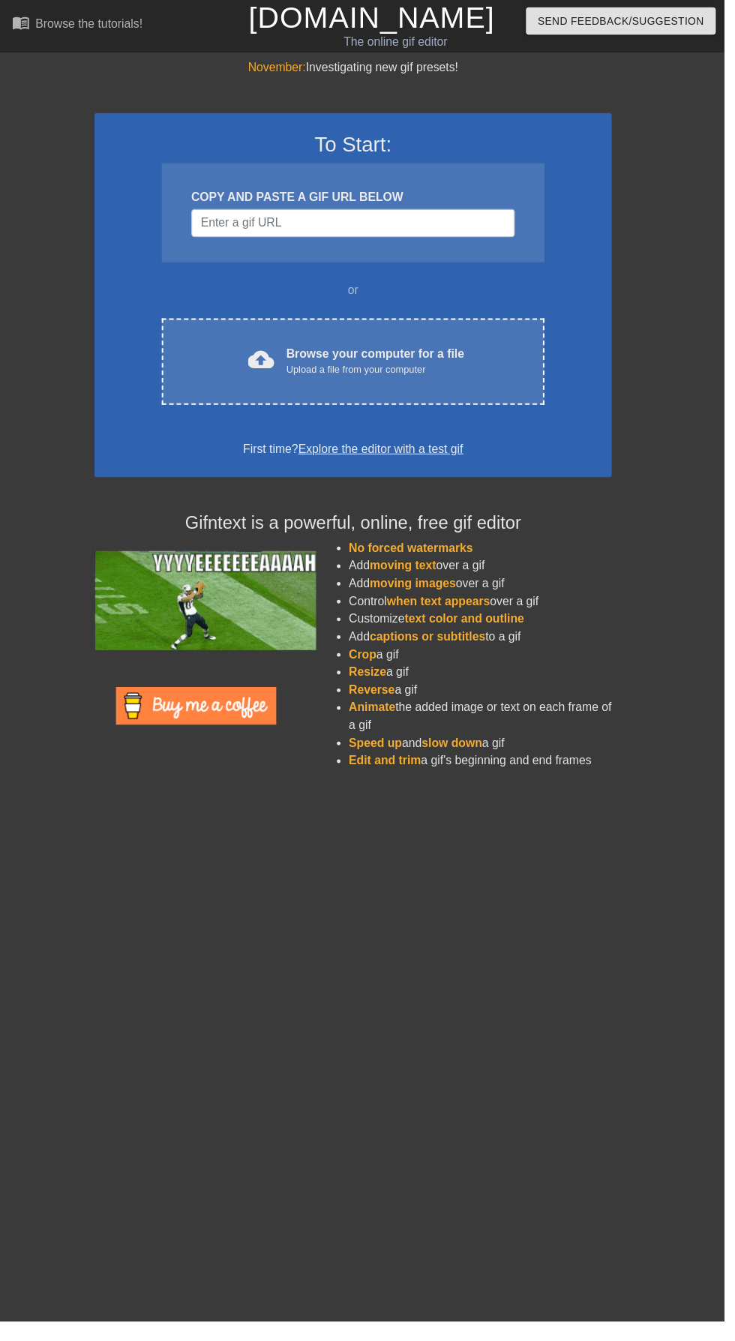
click at [397, 381] on div "Upload a file from your computer" at bounding box center [381, 375] width 181 height 15
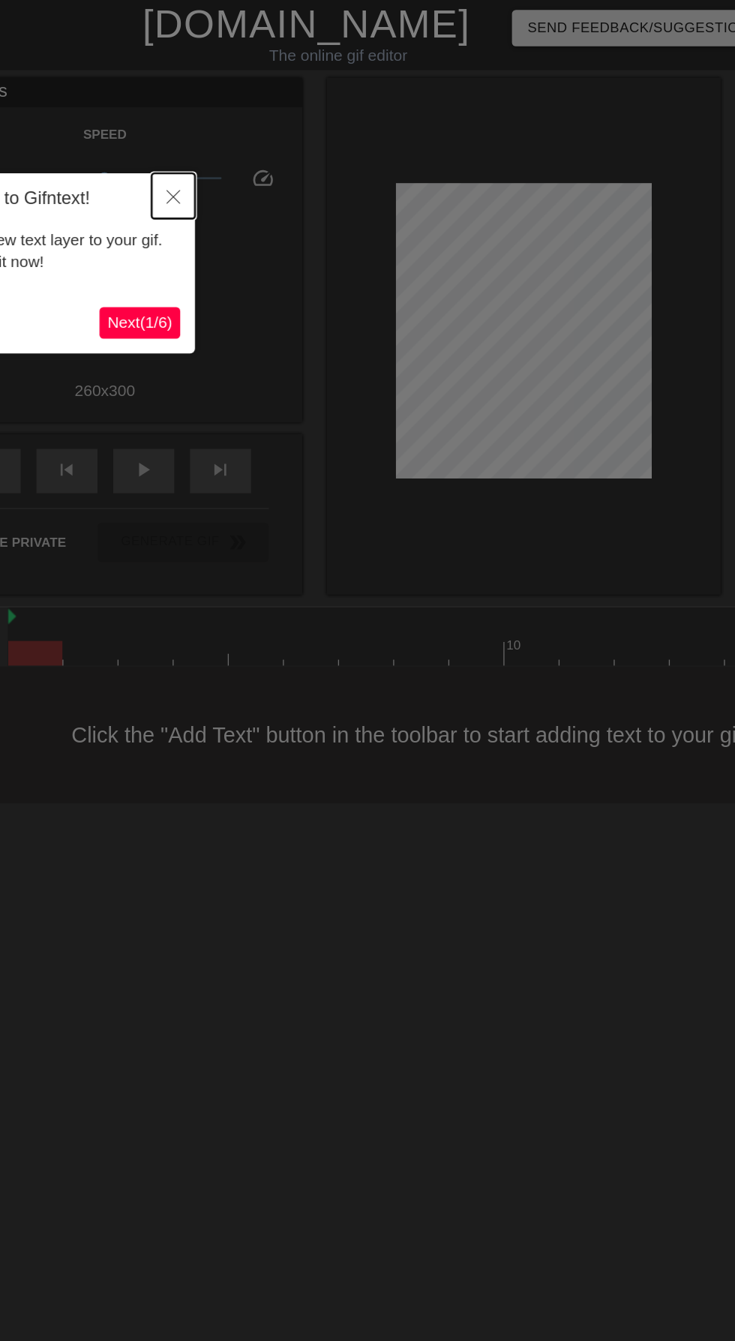
click at [281, 151] on button "Close" at bounding box center [275, 149] width 33 height 34
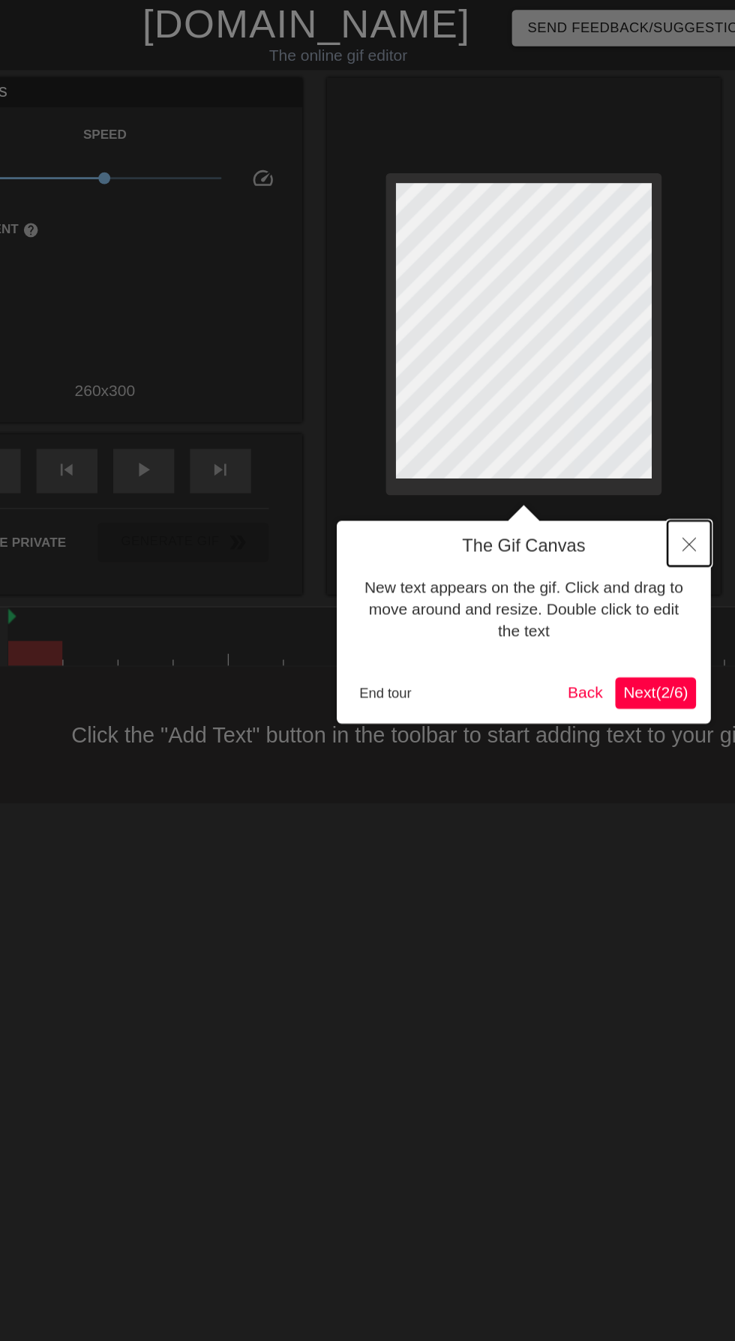
click at [664, 415] on icon "Close" at bounding box center [669, 414] width 10 height 10
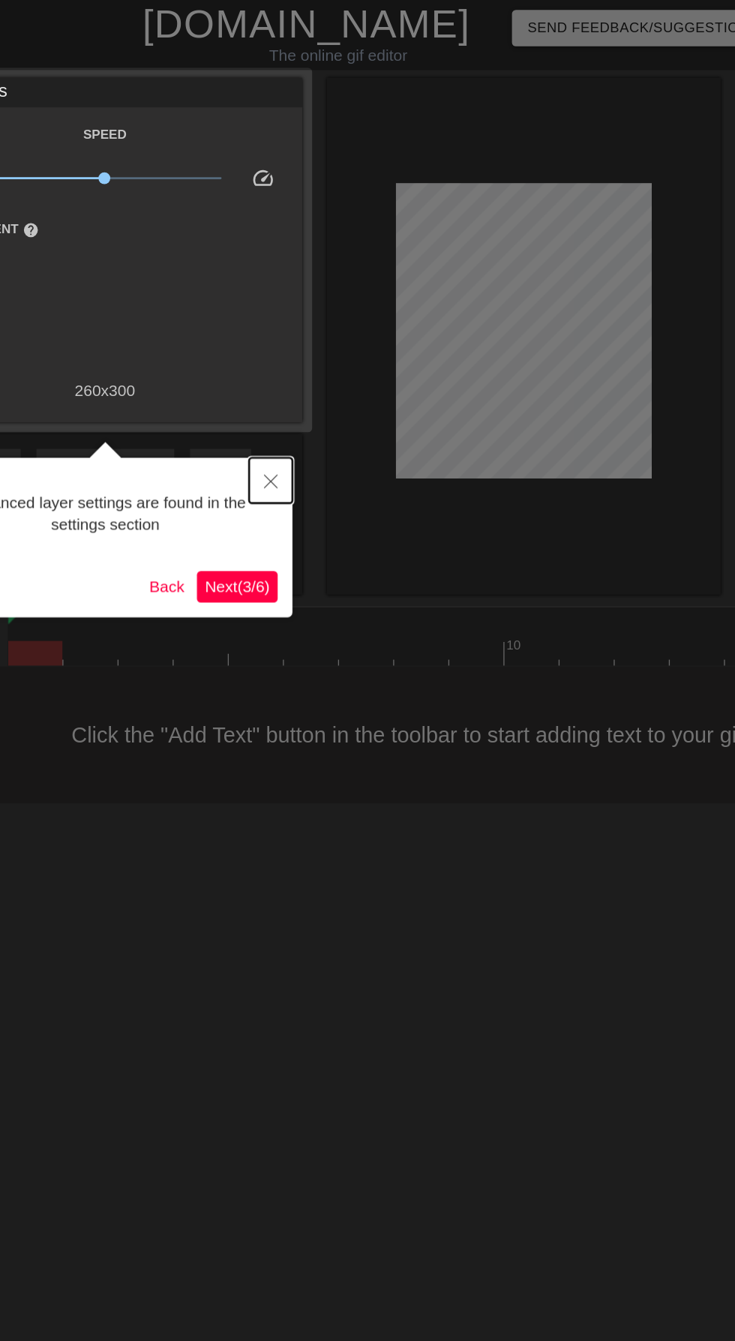
click at [346, 370] on icon "Close" at bounding box center [350, 366] width 10 height 10
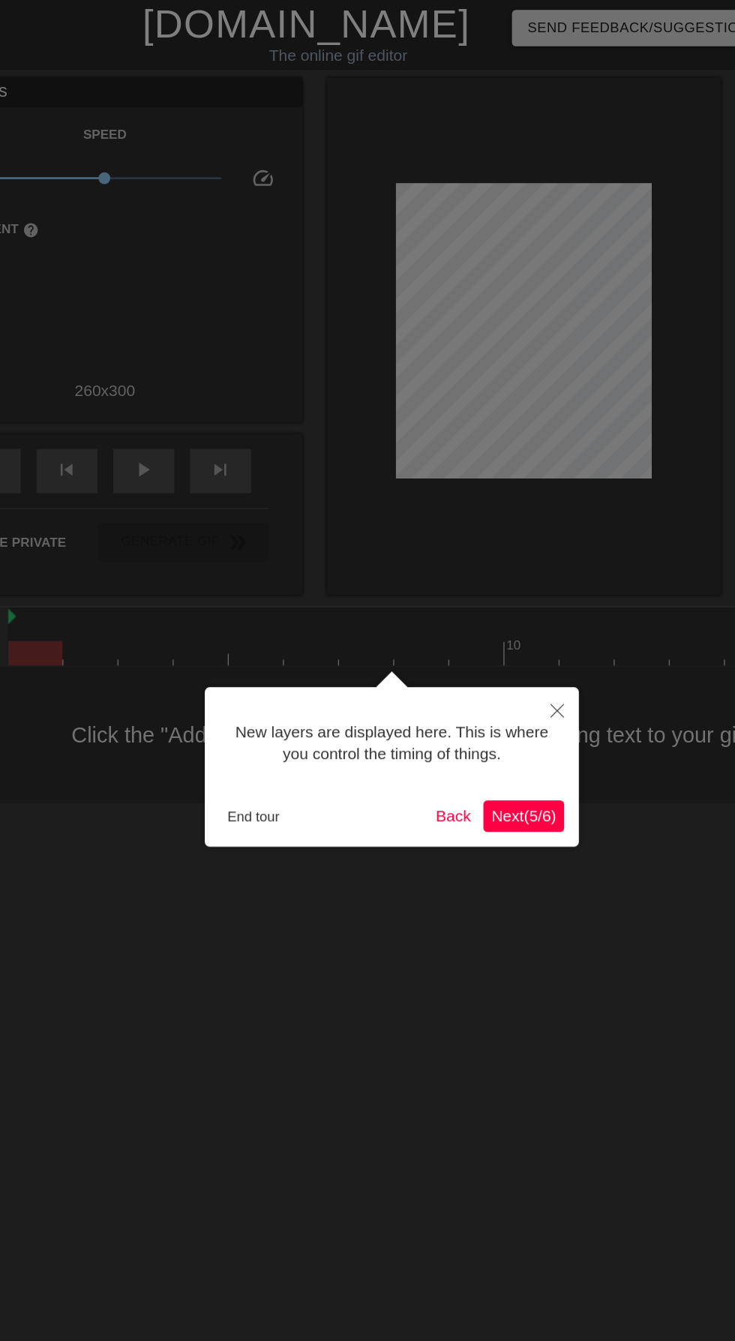
scroll to position [13, 0]
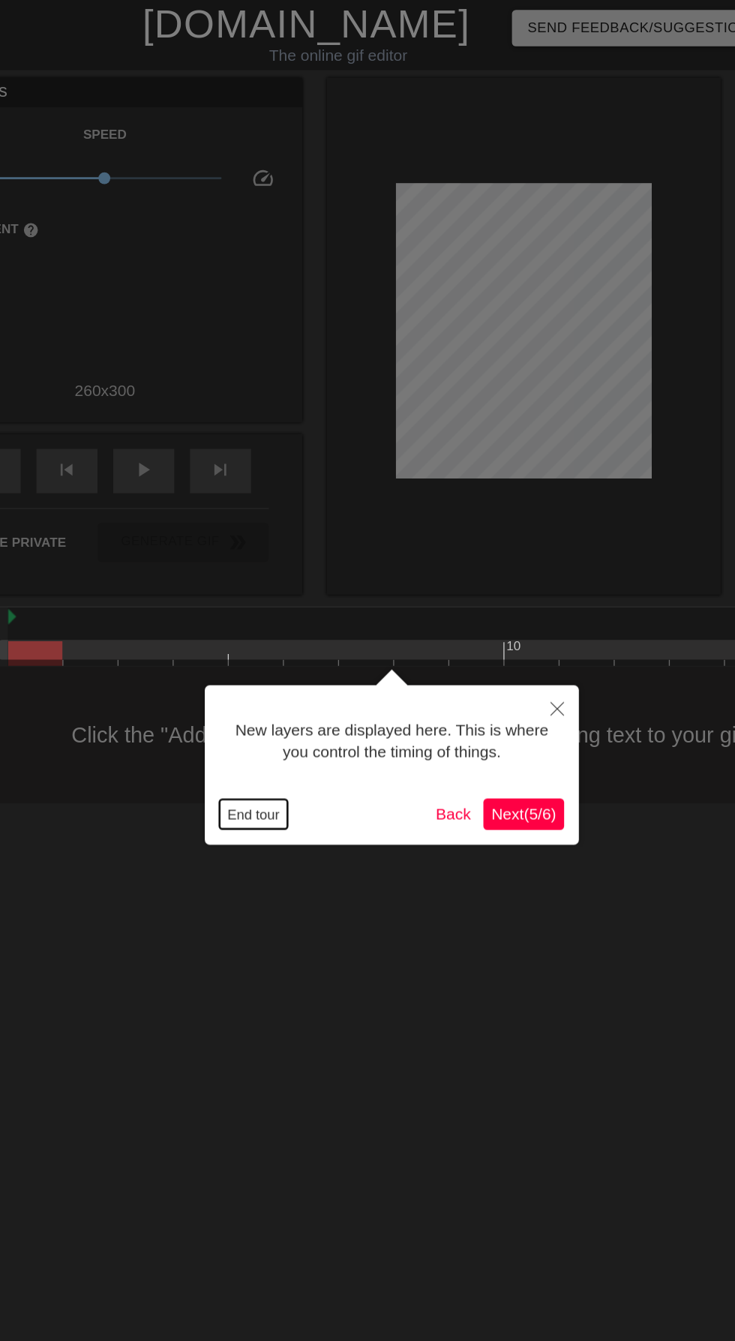
click at [337, 618] on button "End tour" at bounding box center [337, 620] width 52 height 22
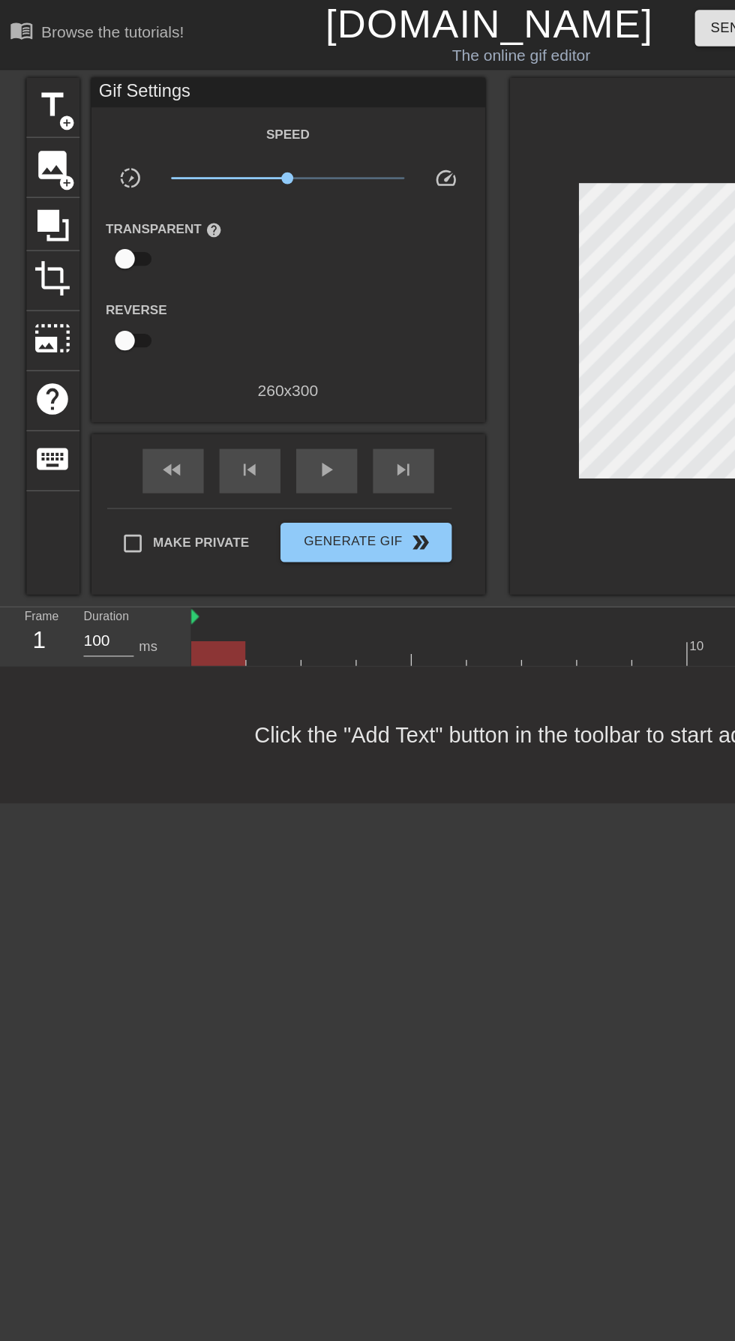
click at [55, 138] on span "add_circle" at bounding box center [55, 139] width 13 height 13
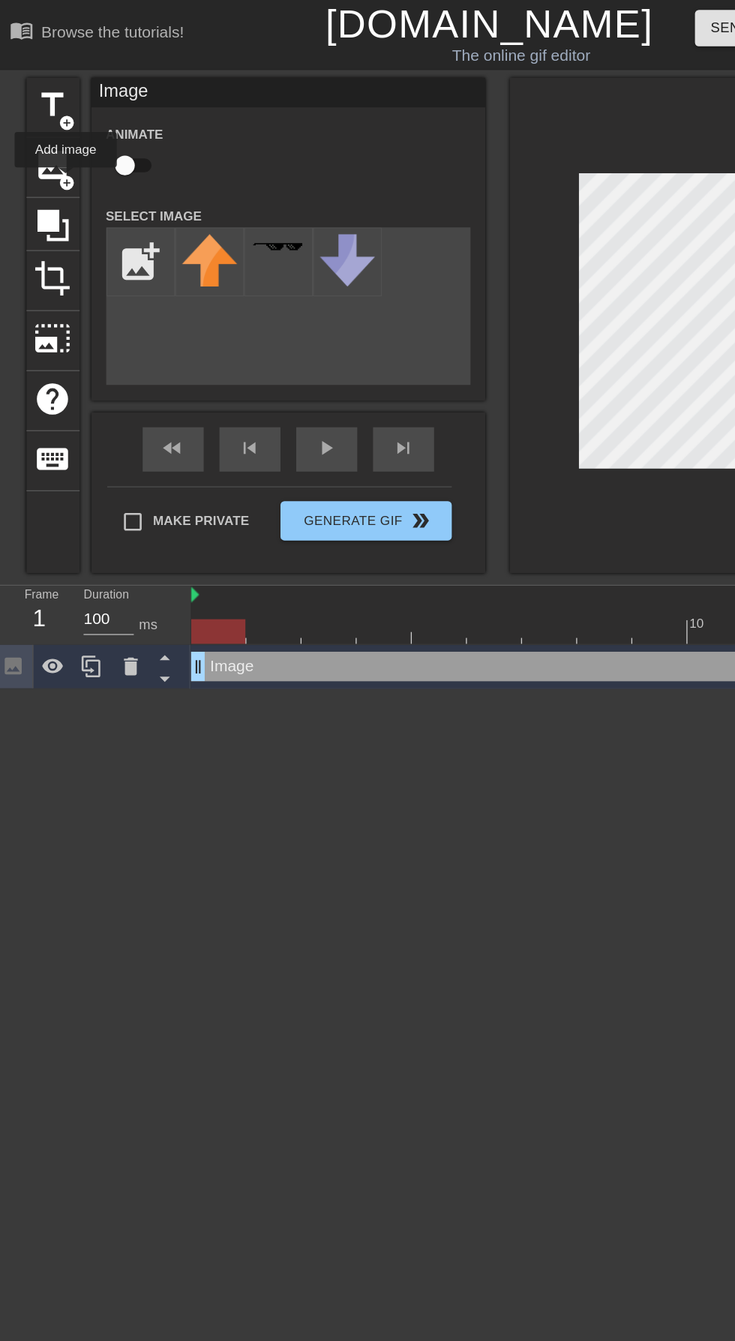
scroll to position [0, 0]
click at [108, 187] on input "file" at bounding box center [111, 199] width 51 height 51
type input "C:\fakepath\٢٠٢٥٠٨٠٣_٠٣٥٨٤٢.png"
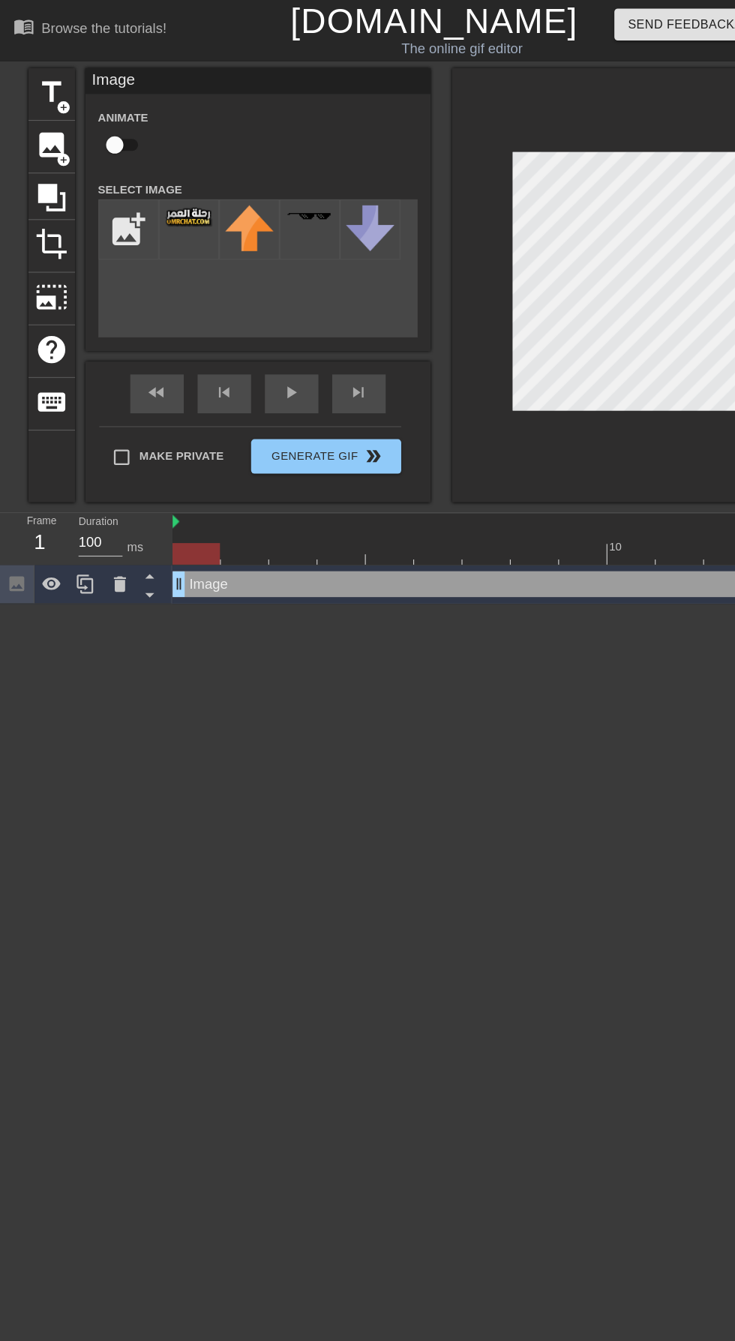
click at [169, 196] on img at bounding box center [164, 188] width 42 height 18
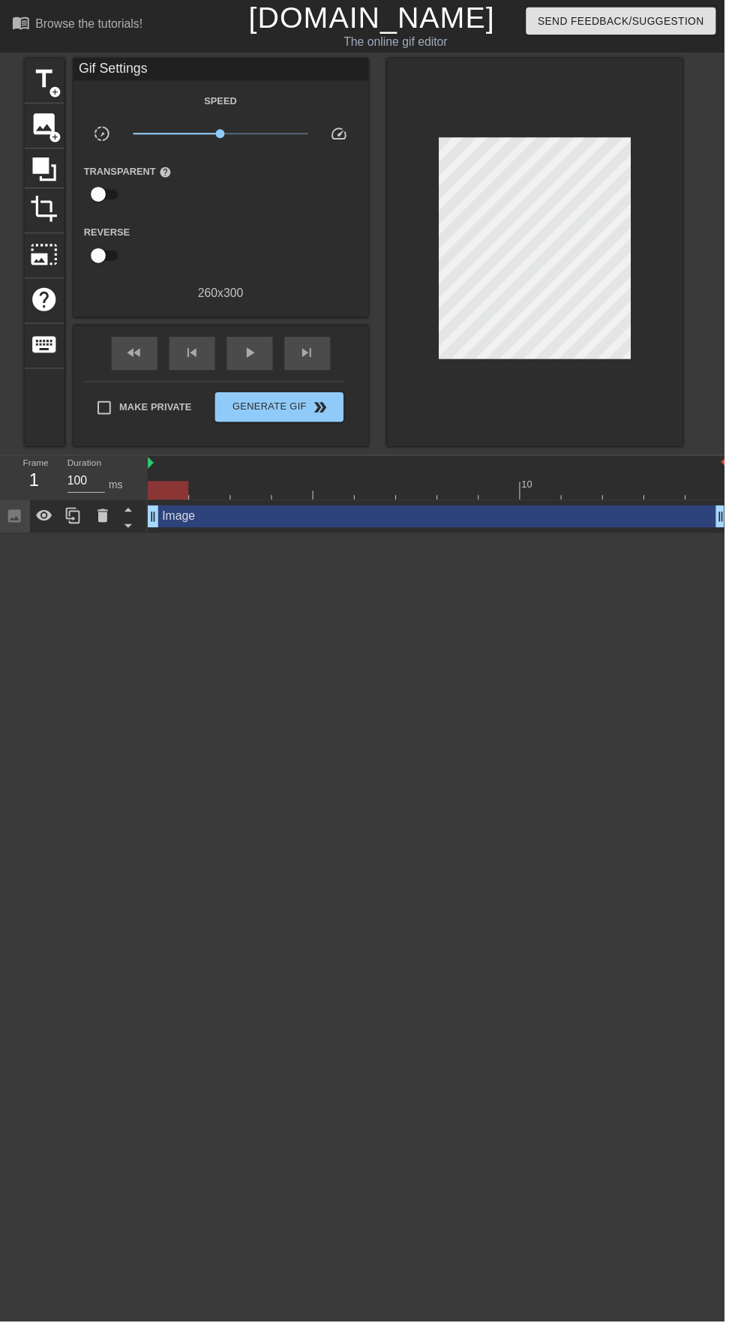
click at [124, 193] on input "checkbox" at bounding box center [99, 197] width 85 height 28
checkbox input "true"
click at [232, 205] on div at bounding box center [225, 198] width 30 height 30
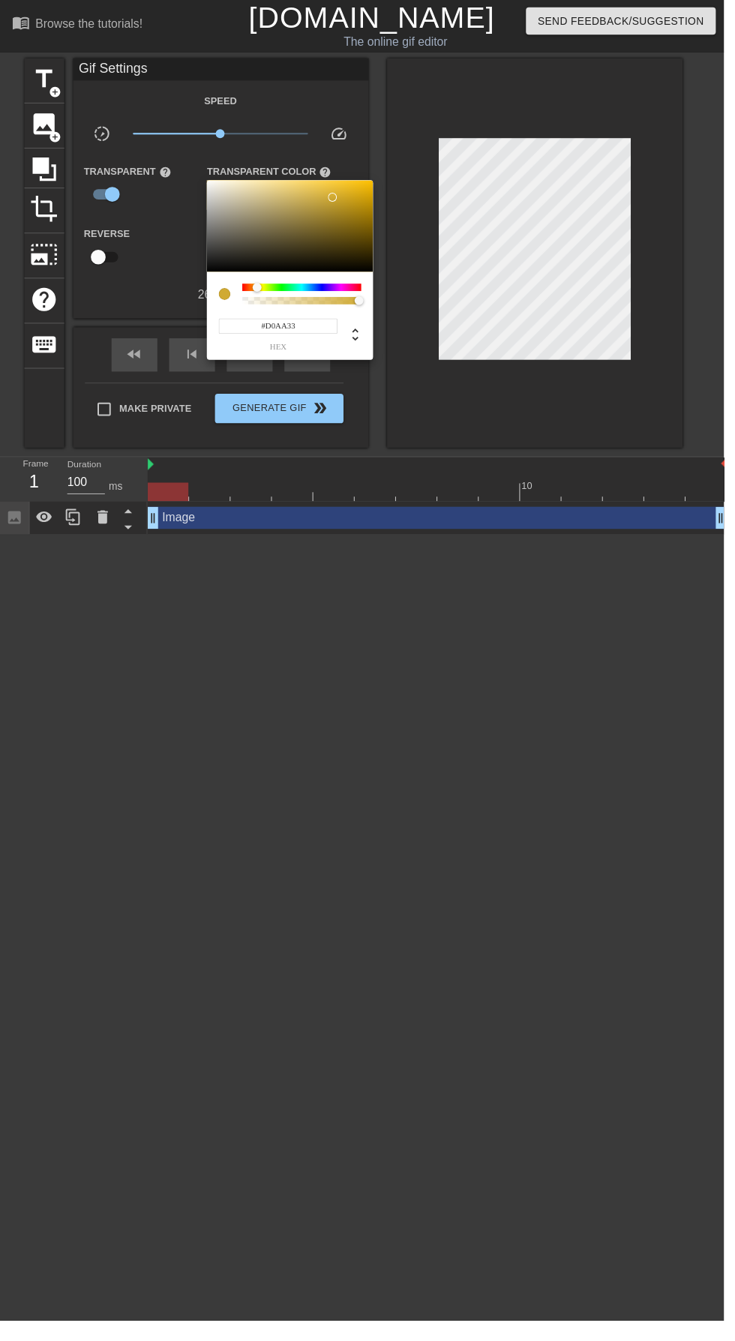
click at [301, 331] on input "#D0AA33" at bounding box center [282, 331] width 121 height 16
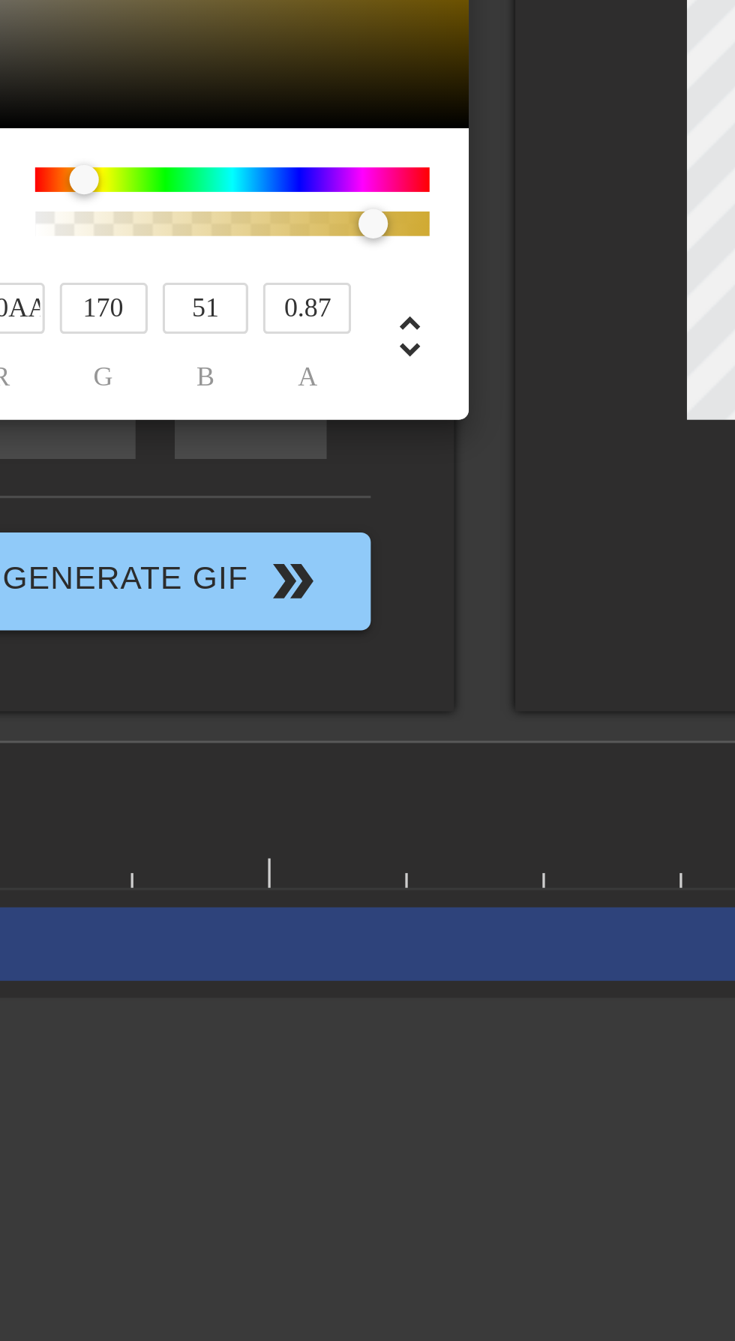
type input "0.12"
click at [262, 304] on div at bounding box center [262, 305] width 9 height 9
type input "208"
click at [250, 304] on div at bounding box center [250, 305] width 9 height 9
type input "0"
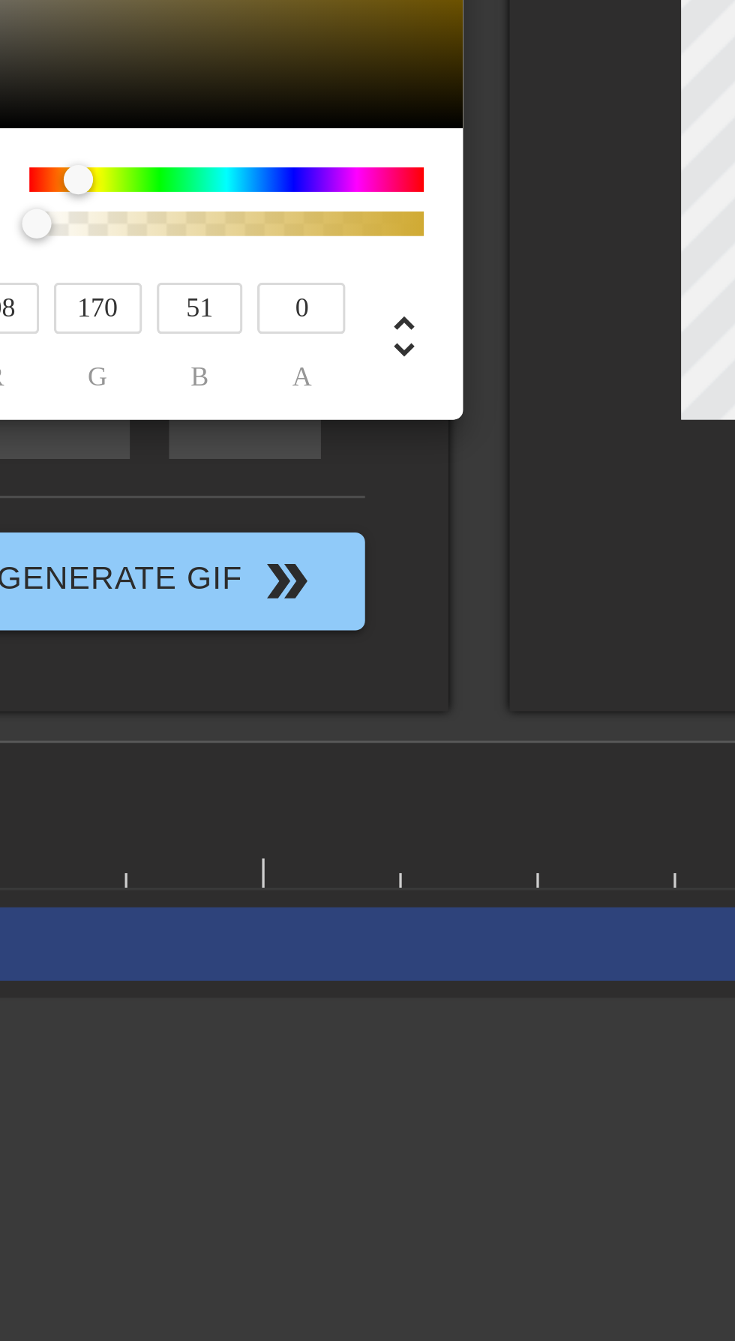
click at [292, 413] on div at bounding box center [367, 670] width 735 height 1341
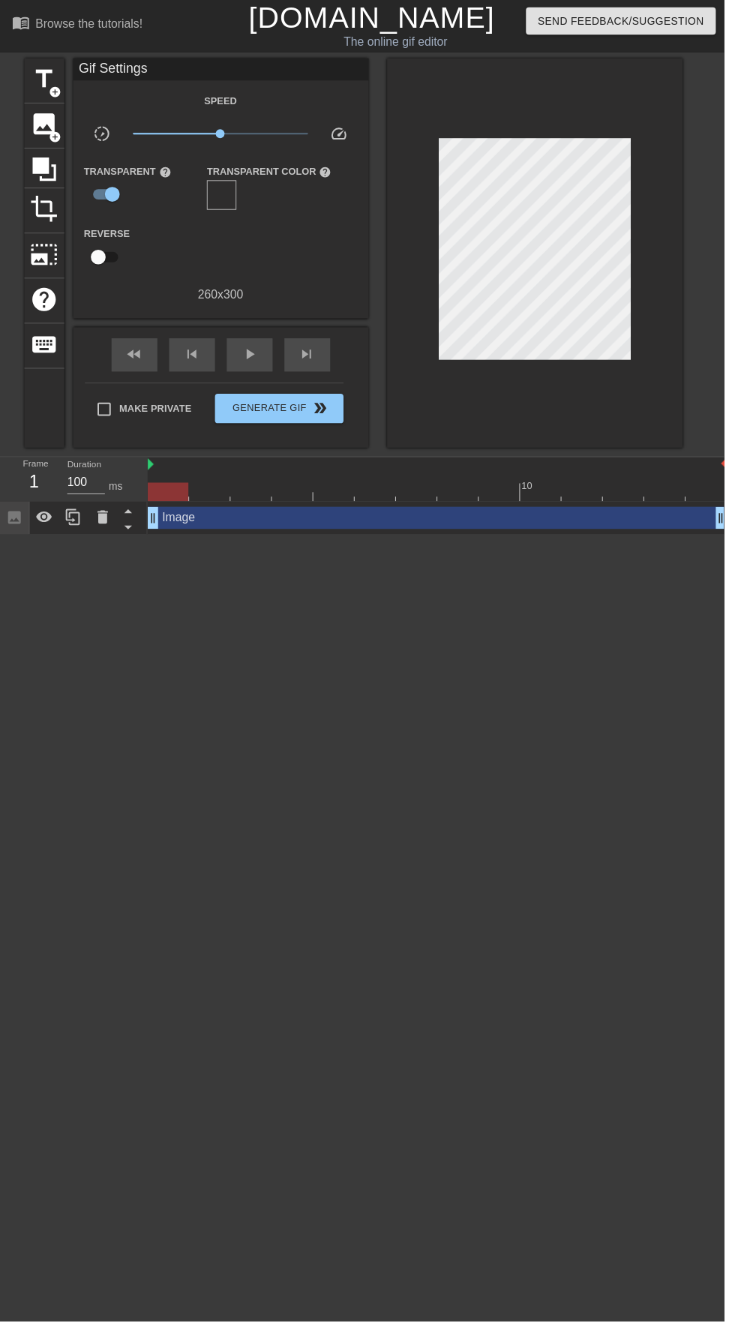
click at [271, 412] on span "Generate Gif double_arrow" at bounding box center [283, 415] width 118 height 18
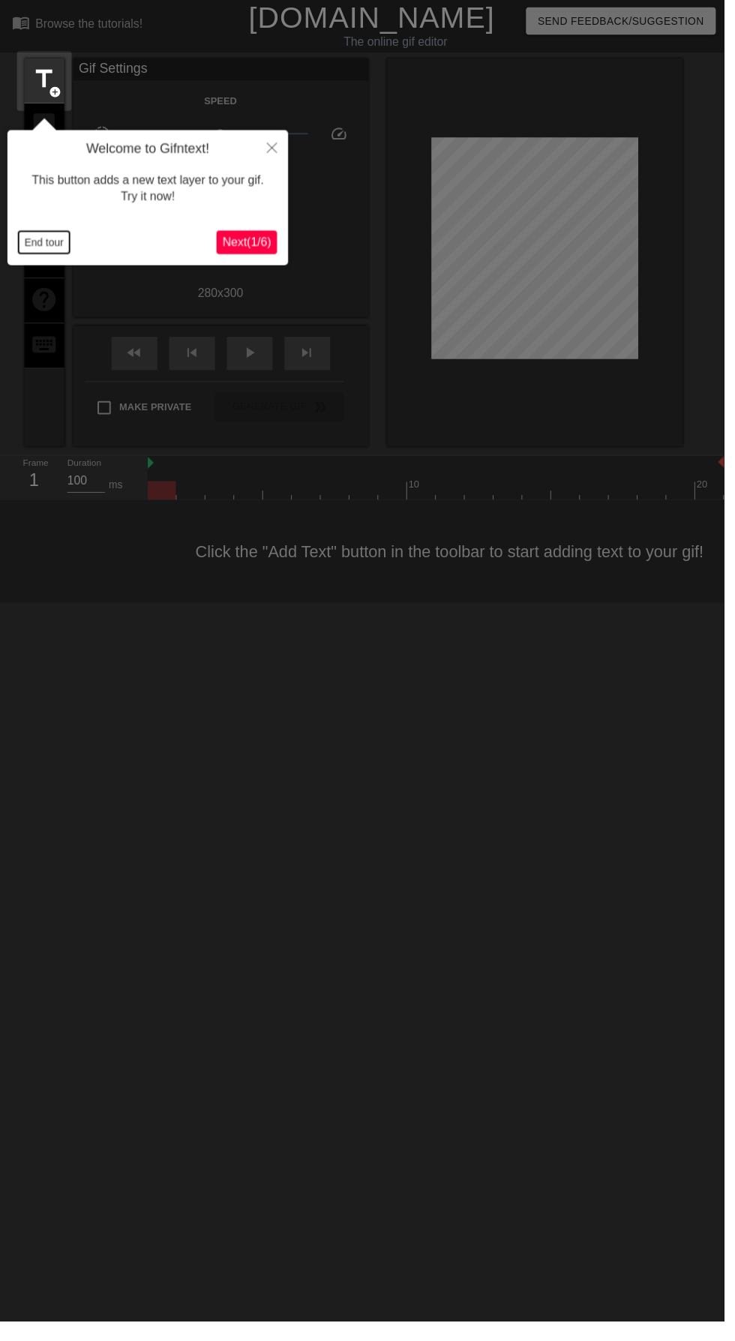
click at [38, 256] on button "End tour" at bounding box center [45, 246] width 52 height 22
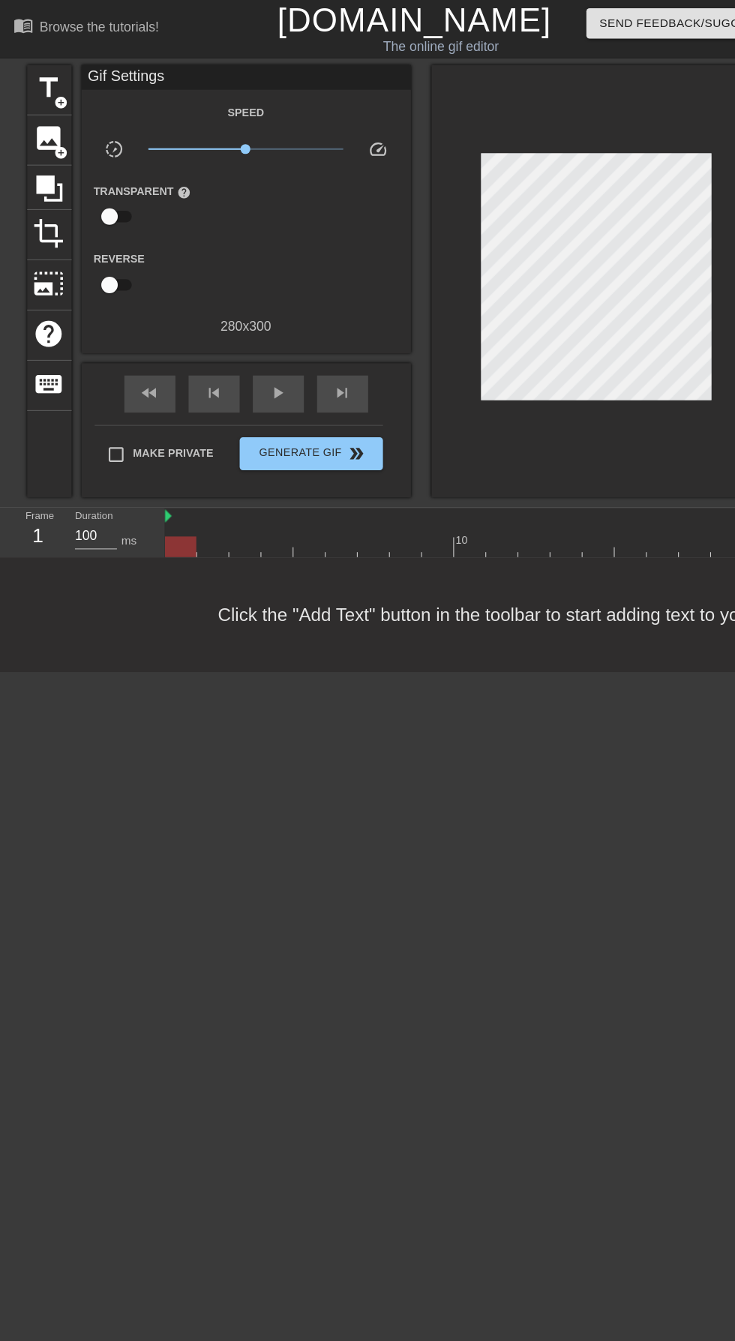
click at [51, 134] on span "add_circle" at bounding box center [55, 139] width 13 height 13
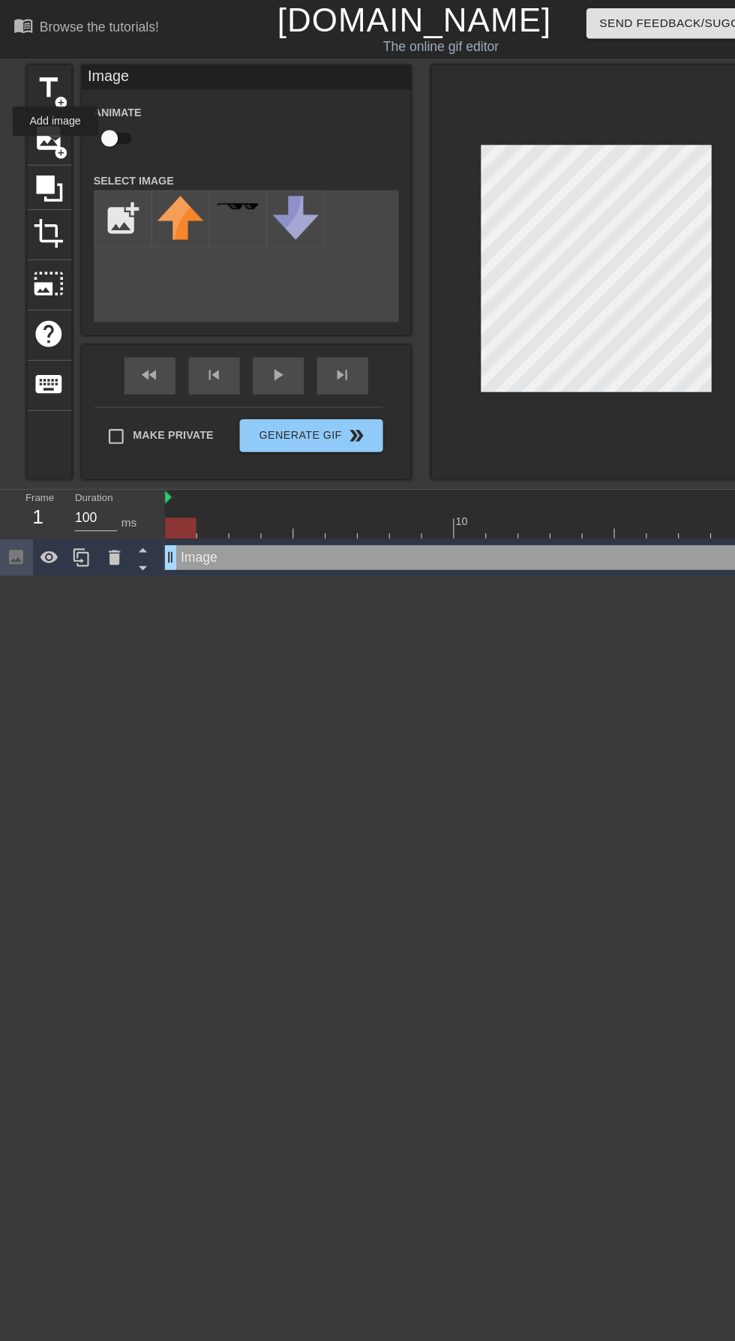
click at [114, 190] on input "file" at bounding box center [111, 199] width 51 height 51
type input "C:\fakepath\٢٠٢٥٠٨٠٣_٠٣٥٨٤٢.png"
click at [163, 188] on img at bounding box center [164, 188] width 42 height 18
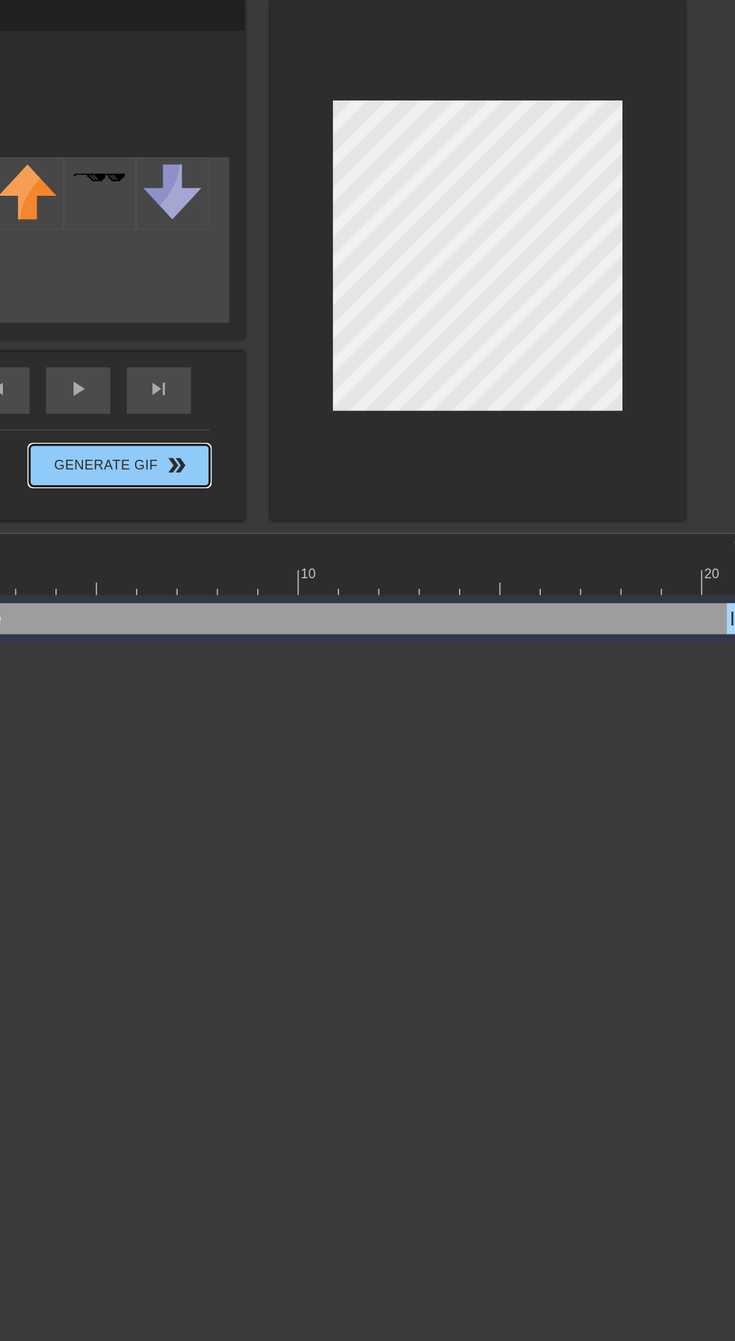
click at [292, 405] on span "Generate Gif double_arrow" at bounding box center [283, 397] width 118 height 18
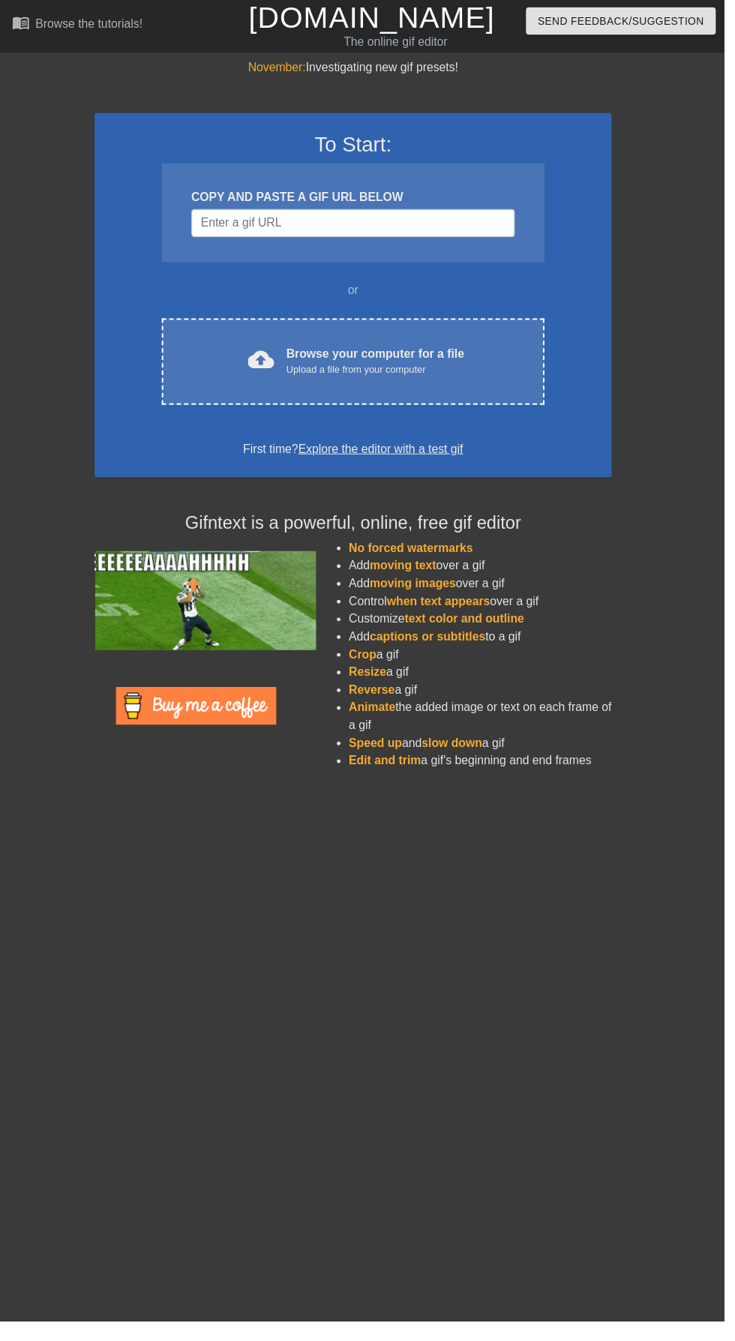
click at [408, 361] on div "Browse your computer for a file Upload a file from your computer" at bounding box center [381, 366] width 181 height 33
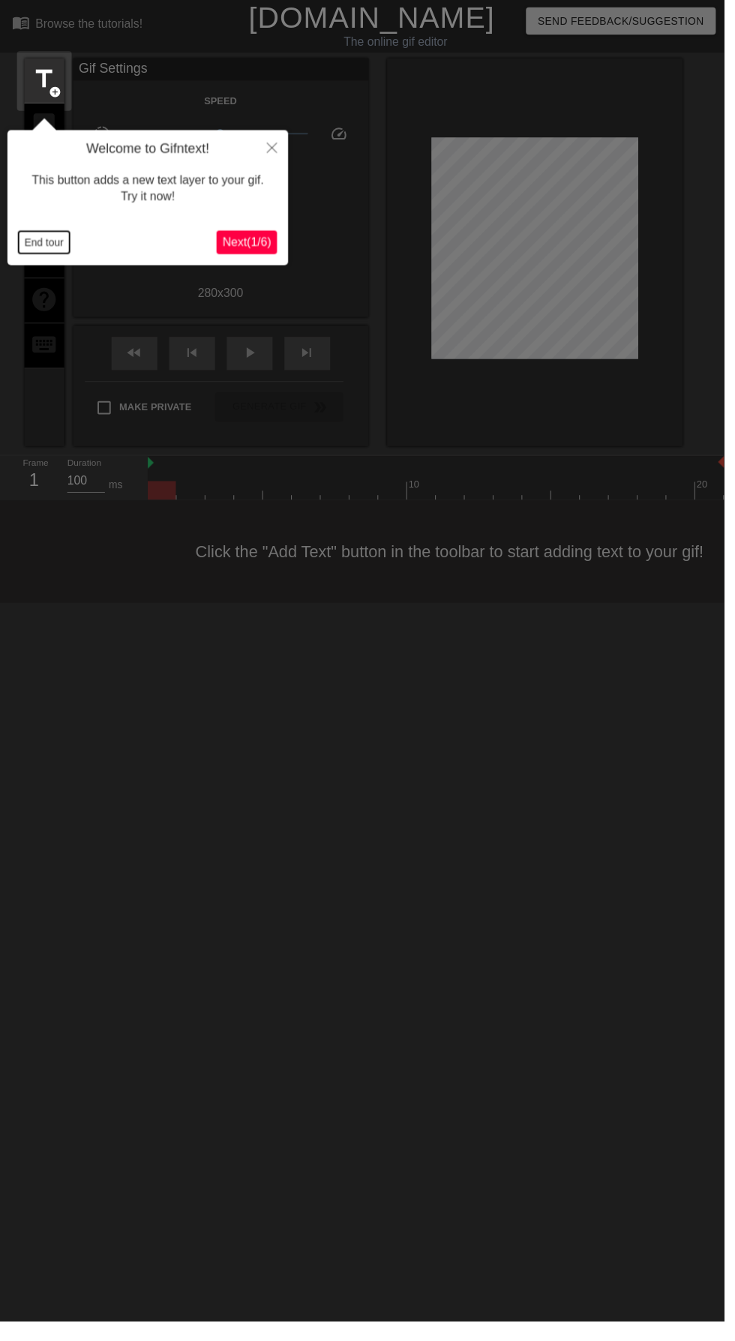
click at [62, 253] on button "End tour" at bounding box center [45, 246] width 52 height 22
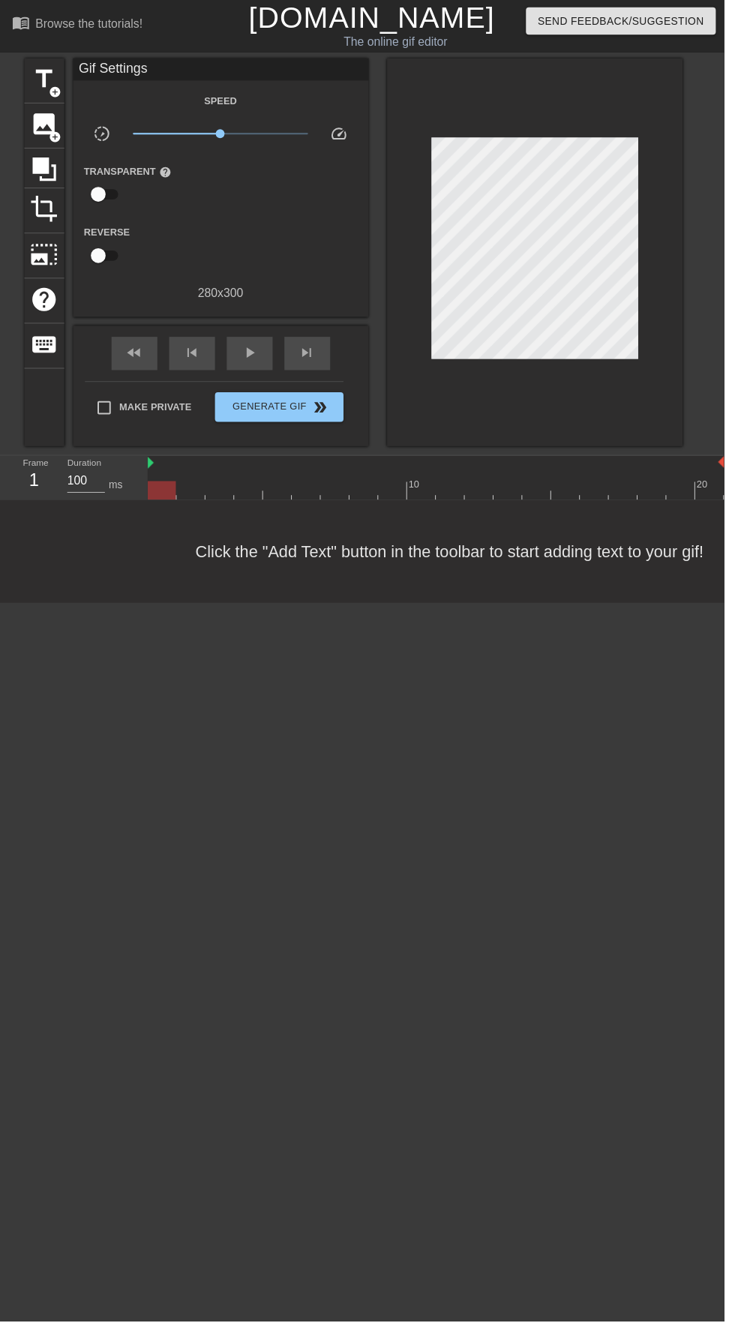
click at [124, 208] on input "checkbox" at bounding box center [99, 197] width 85 height 28
checkbox input "true"
click at [223, 212] on div at bounding box center [225, 198] width 30 height 30
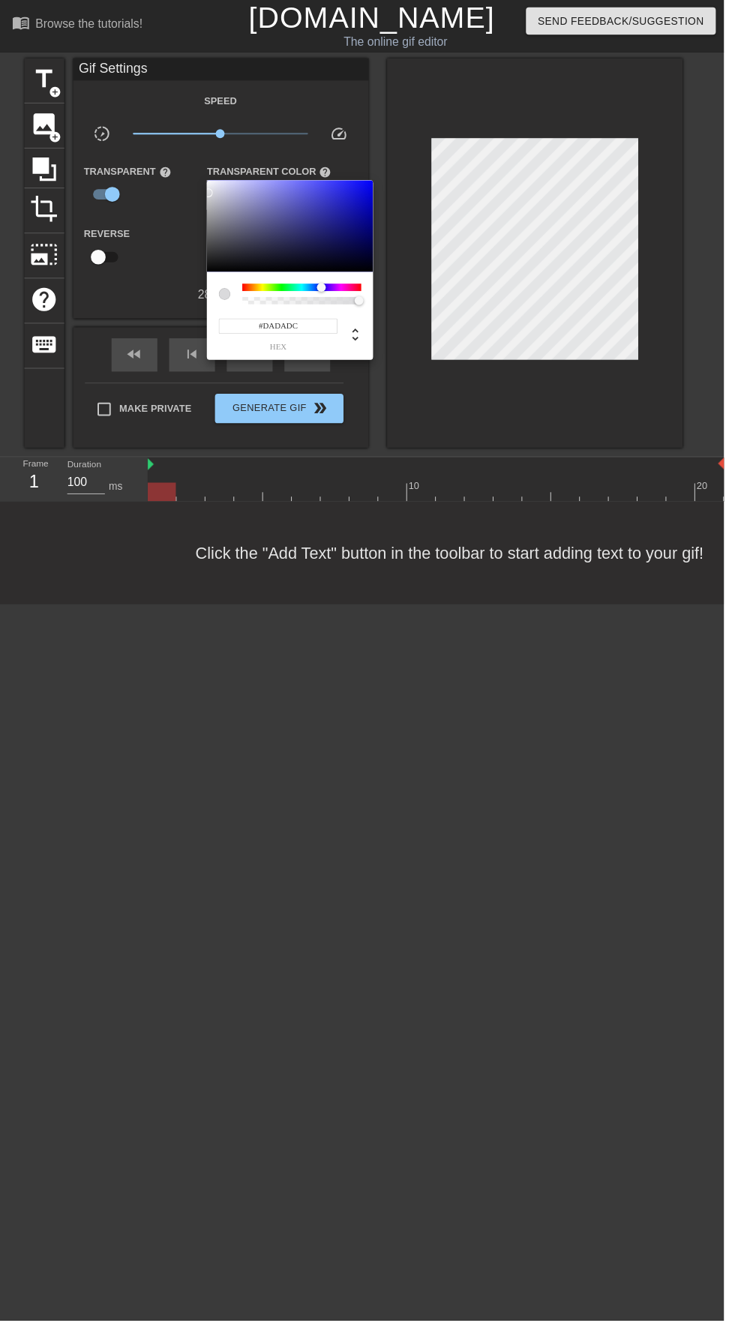
click at [259, 331] on input "#DADADC" at bounding box center [282, 331] width 121 height 16
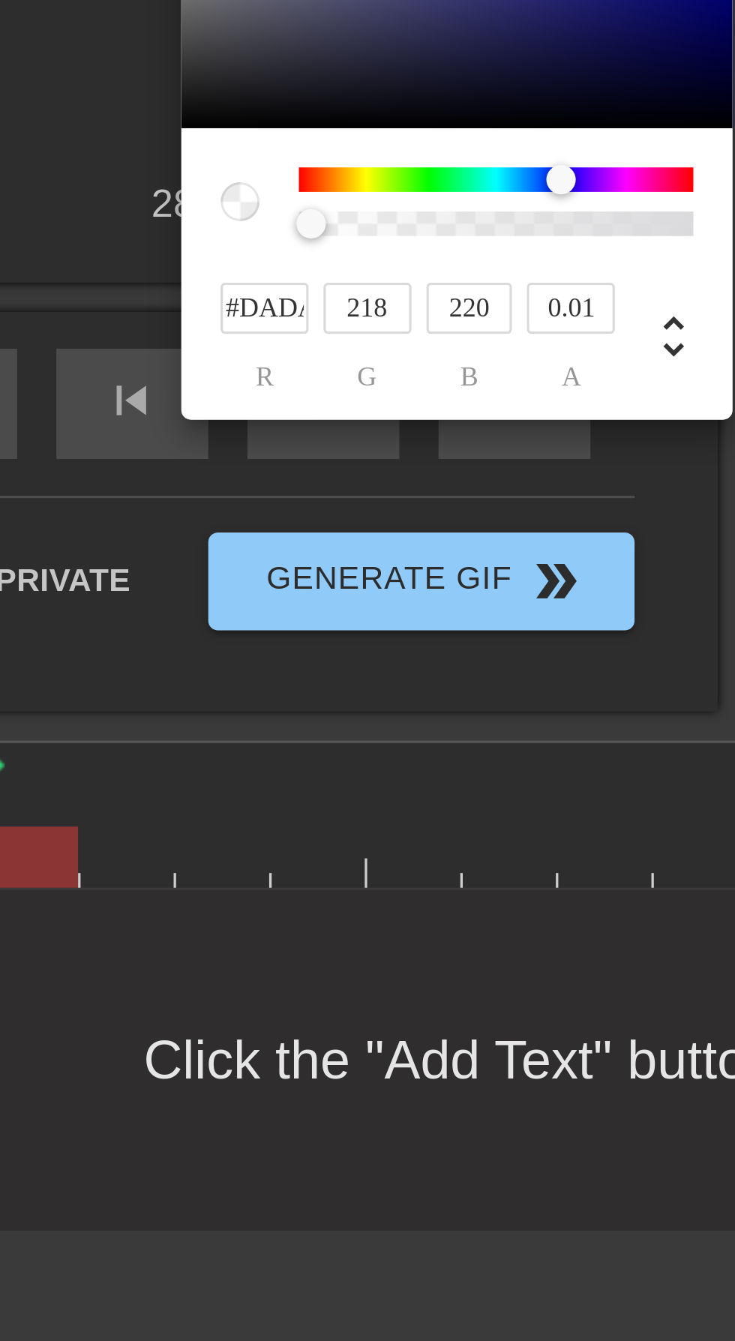
click at [250, 304] on div at bounding box center [249, 305] width 9 height 9
type input "218"
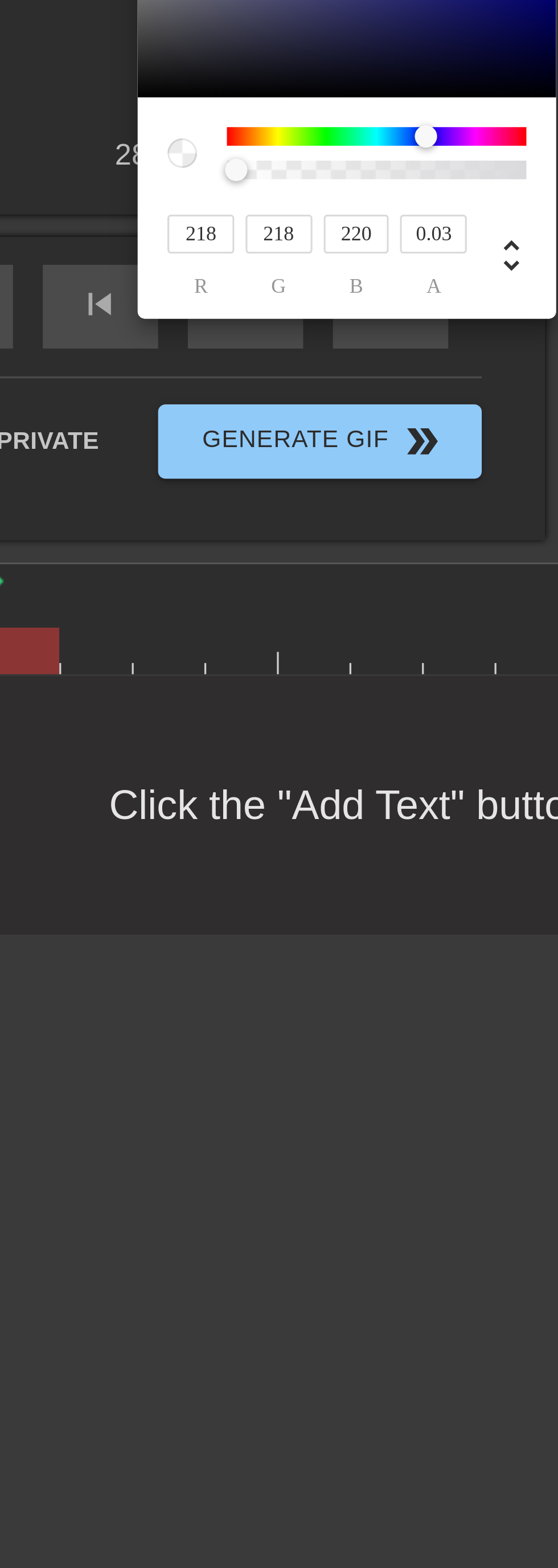
type input "0"
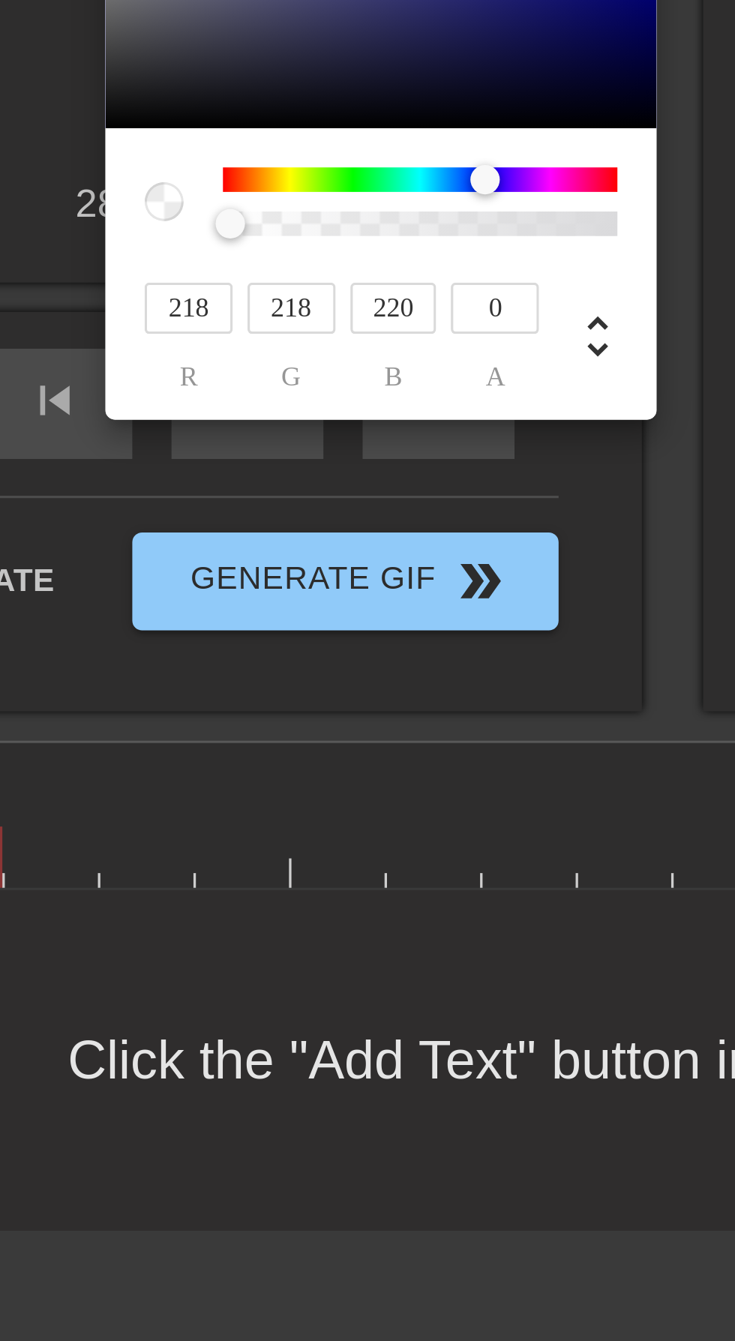
click at [341, 601] on div at bounding box center [367, 670] width 735 height 1341
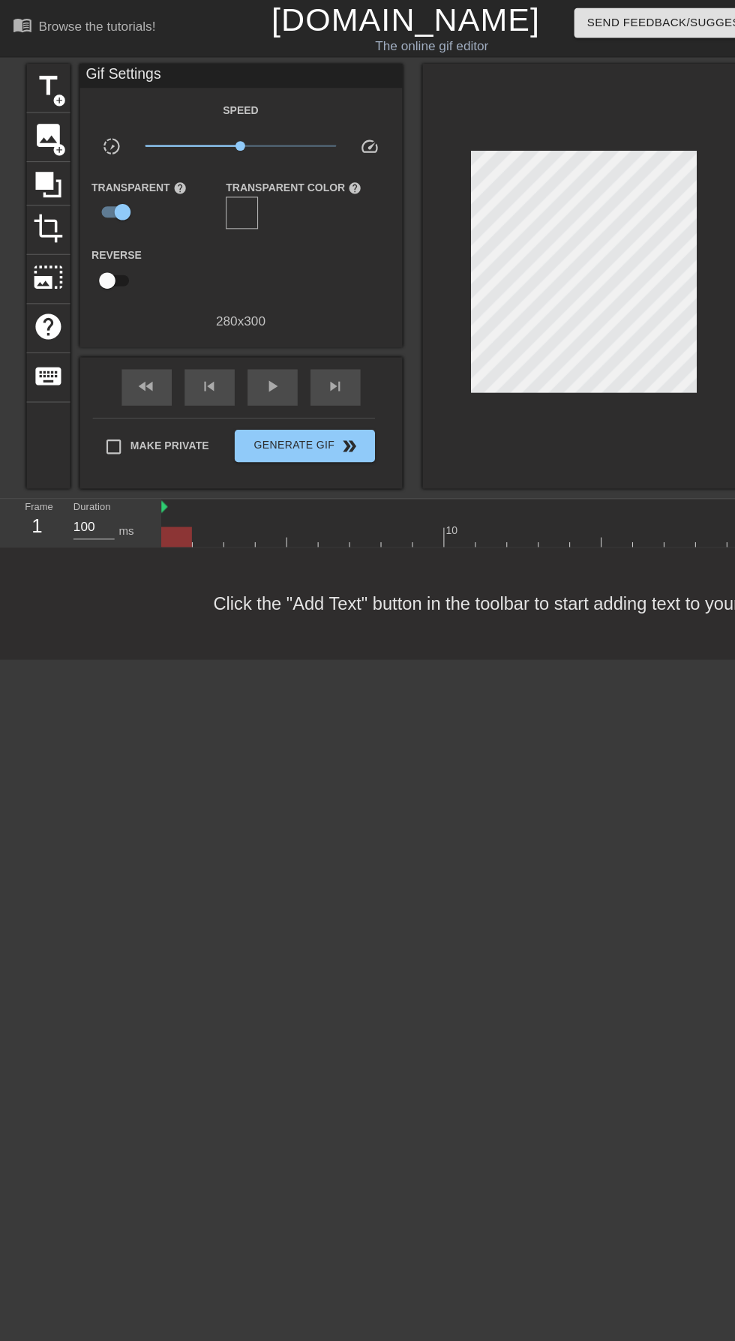
click at [52, 130] on span "image" at bounding box center [45, 126] width 28 height 28
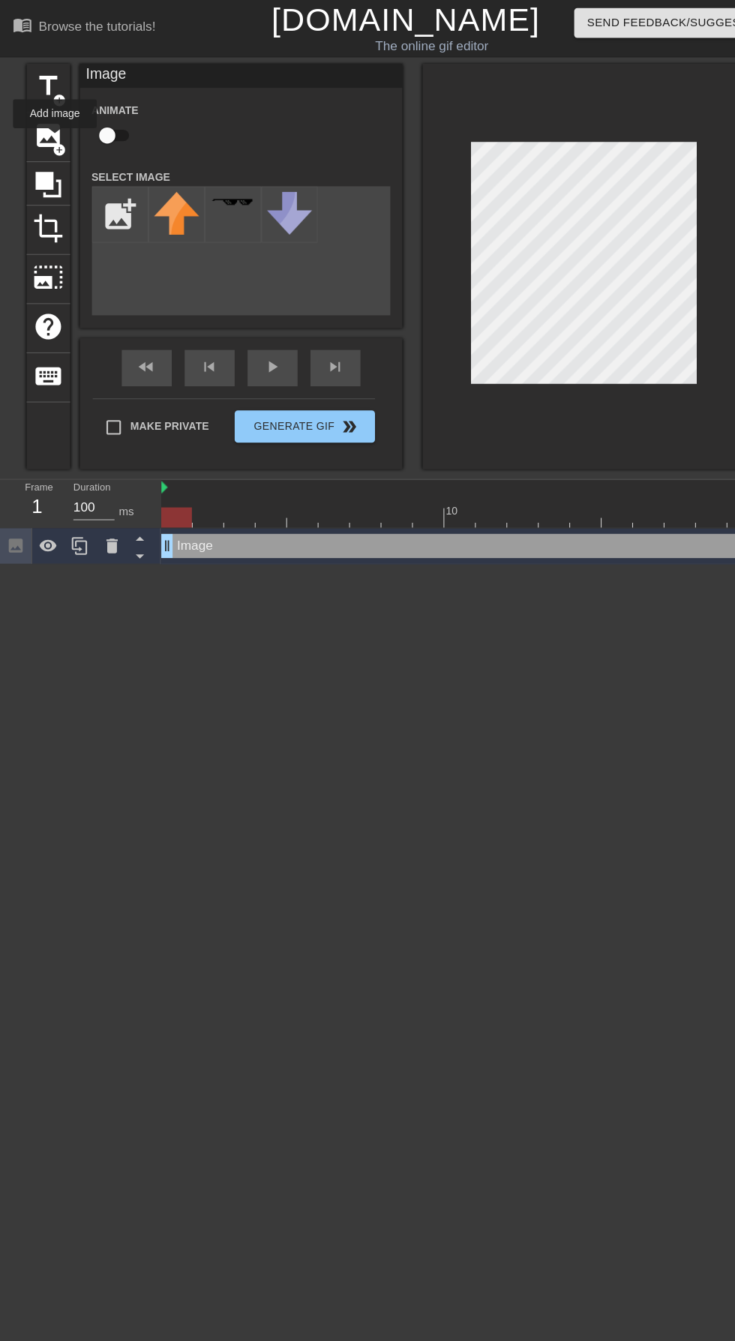
click at [112, 185] on input "file" at bounding box center [111, 199] width 51 height 51
type input "C:\fakepath\٢٠٢٥٠٨٠٣_٠٣٥٨٤٢.png"
click at [159, 192] on img at bounding box center [164, 188] width 42 height 18
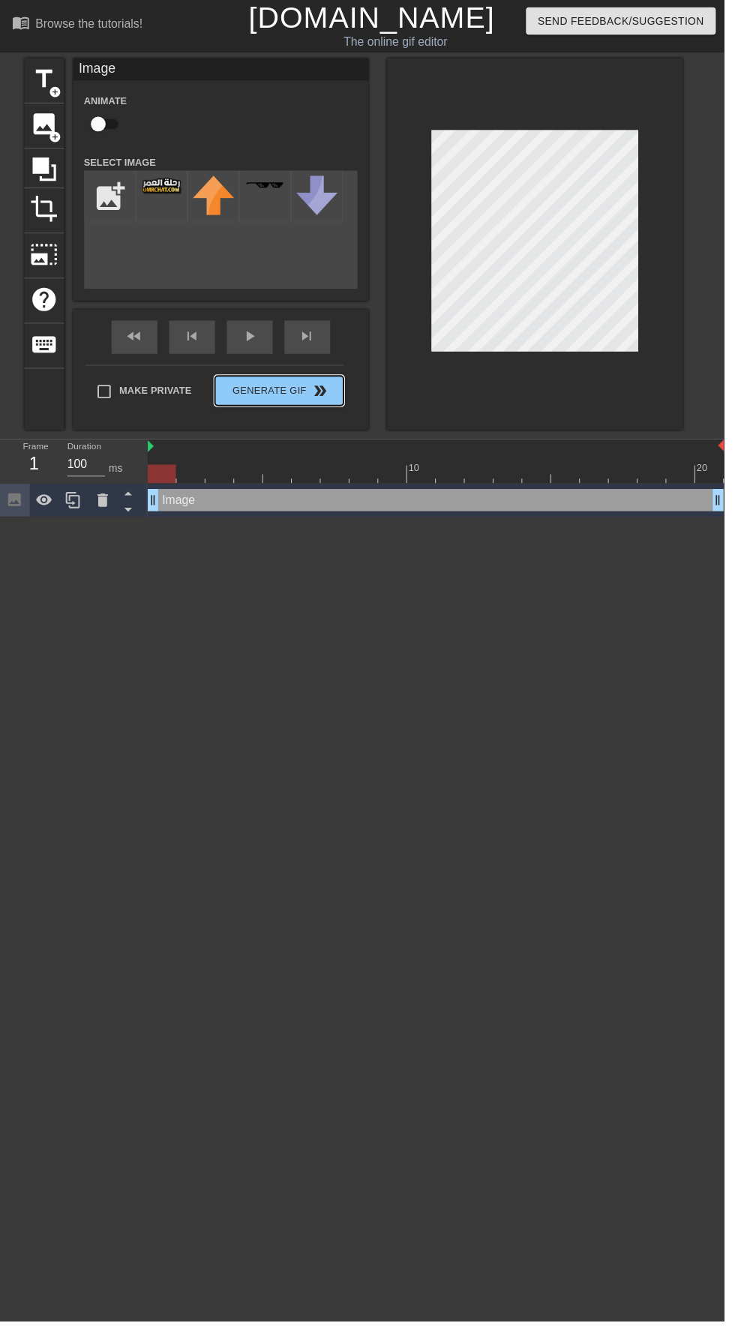
click at [293, 396] on div "Make Private Generate Gif double_arrow" at bounding box center [217, 399] width 262 height 59
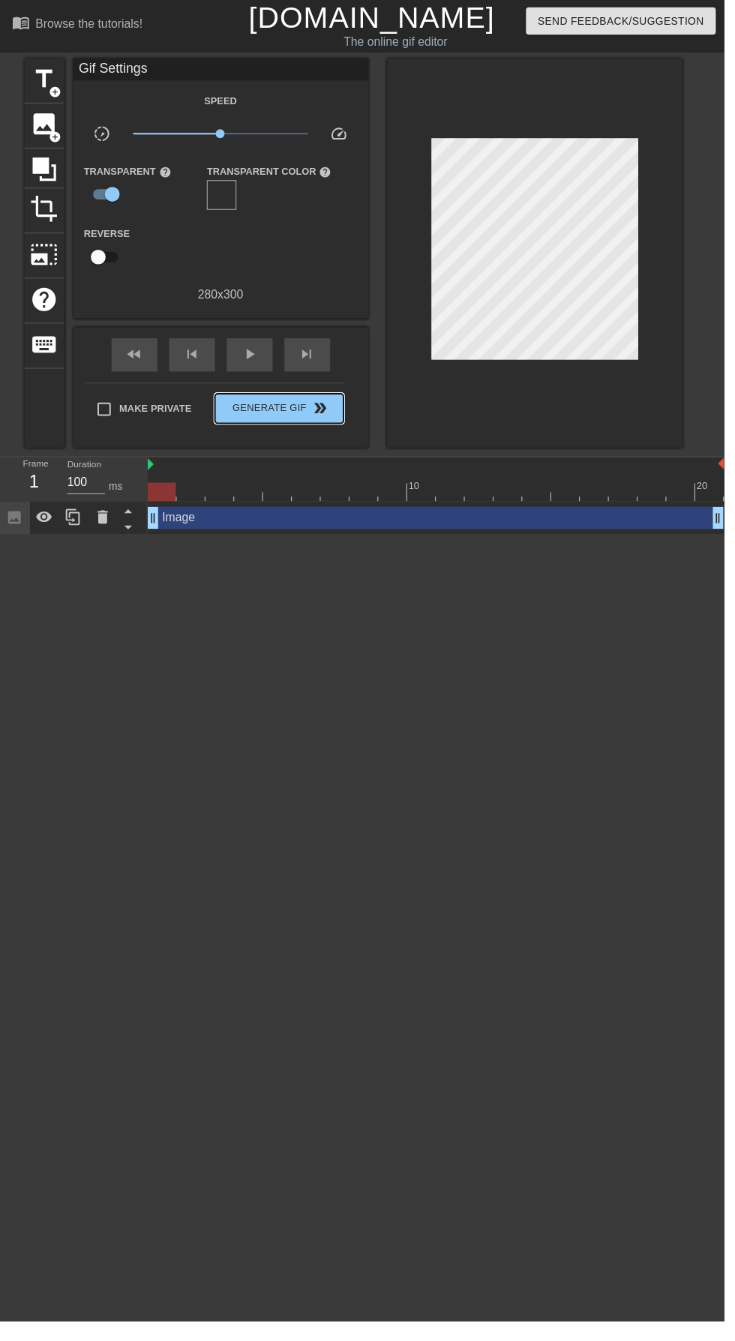
click at [276, 409] on span "Generate Gif double_arrow" at bounding box center [283, 415] width 118 height 18
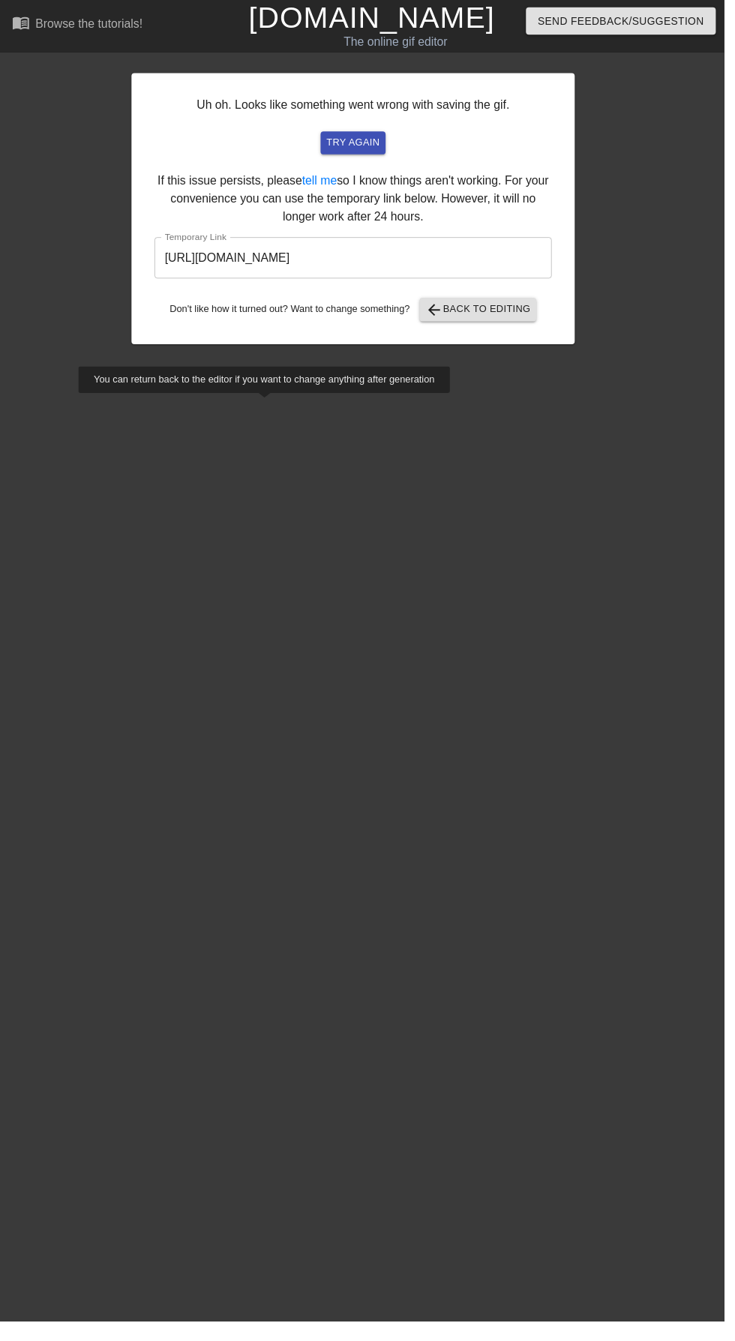
click at [373, 252] on input "[URL][DOMAIN_NAME]" at bounding box center [358, 262] width 403 height 42
